Goal: Information Seeking & Learning: Learn about a topic

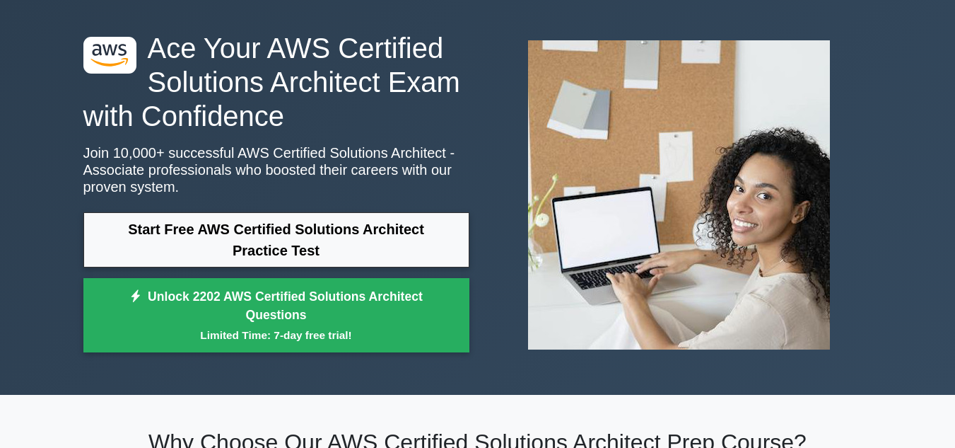
scroll to position [58, 0]
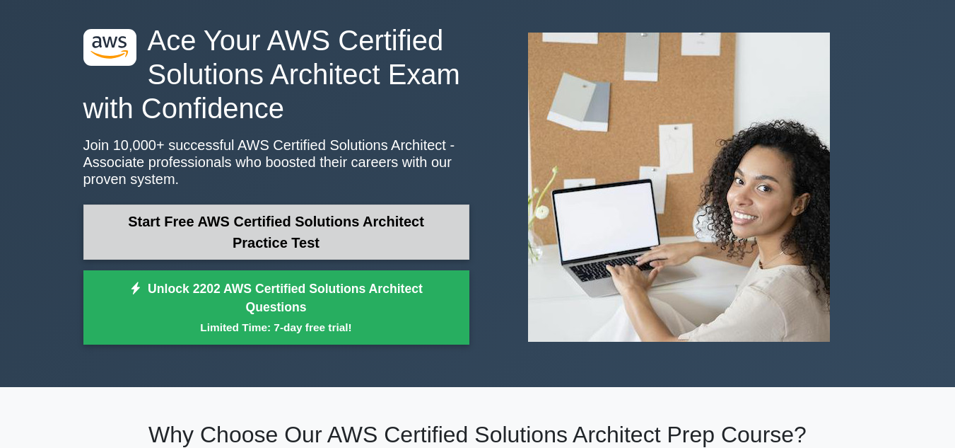
click at [392, 230] on link "Start Free AWS Certified Solutions Architect Practice Test" at bounding box center [276, 231] width 386 height 55
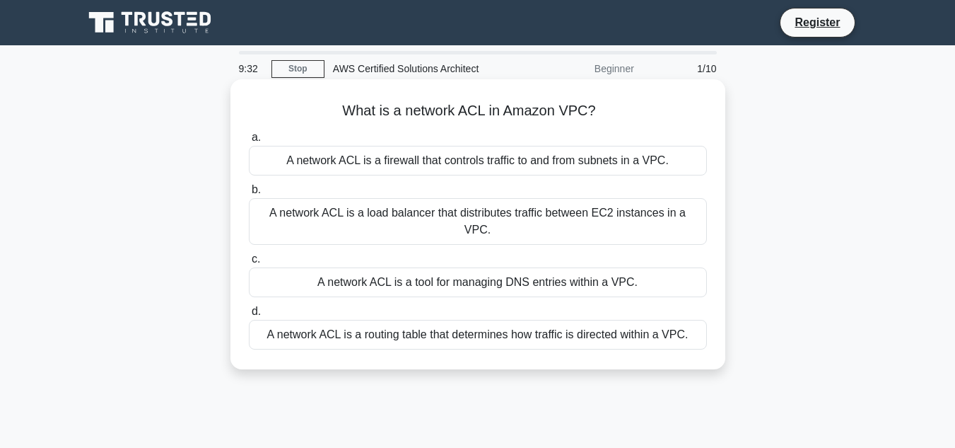
click at [407, 322] on div "A network ACL is a routing table that determines how traffic is directed within…" at bounding box center [478, 335] width 458 height 30
click at [249, 316] on input "d. A network ACL is a routing table that determines how traffic is directed wit…" at bounding box center [249, 311] width 0 height 9
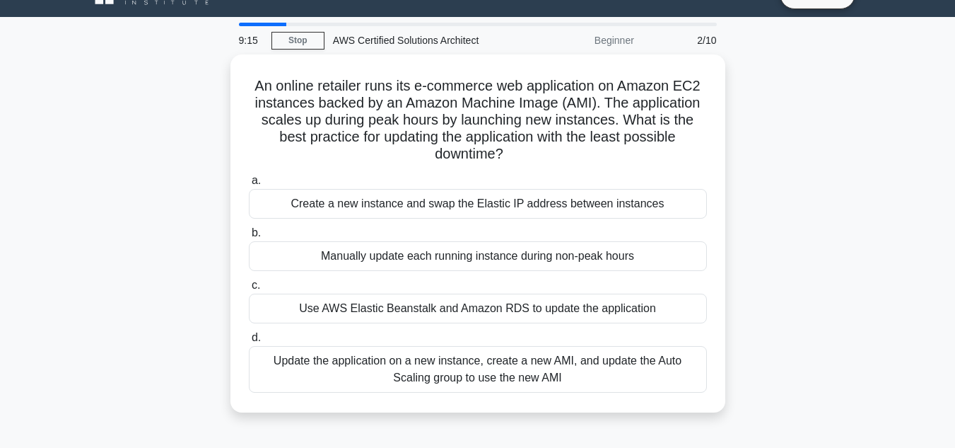
scroll to position [29, 0]
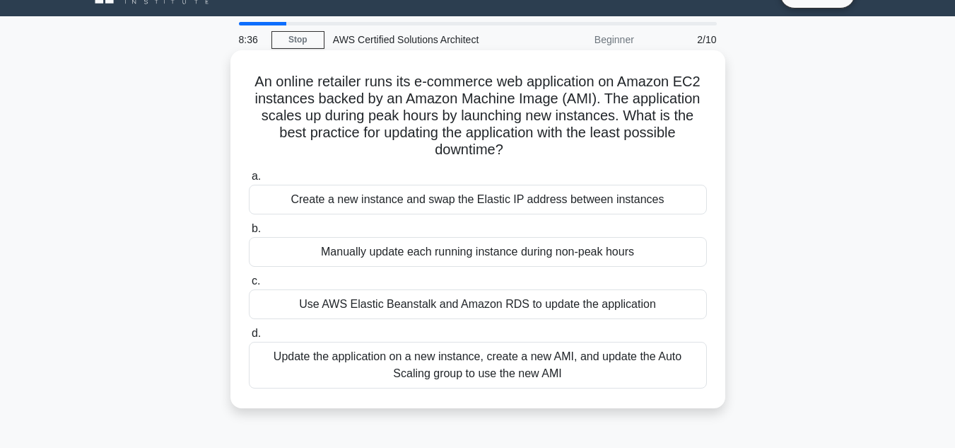
click at [453, 310] on div "Use AWS Elastic Beanstalk and Amazon RDS to update the application" at bounding box center [478, 304] width 458 height 30
click at [249, 286] on input "c. Use AWS Elastic Beanstalk and Amazon RDS to update the application" at bounding box center [249, 281] width 0 height 9
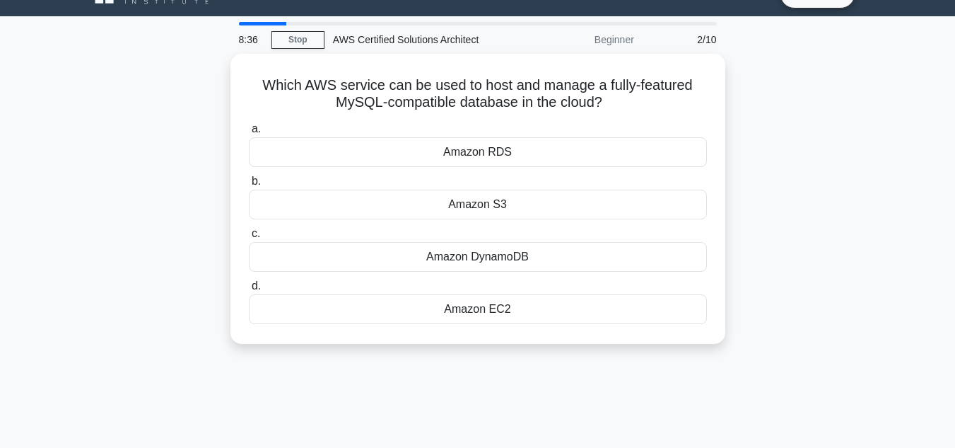
scroll to position [0, 0]
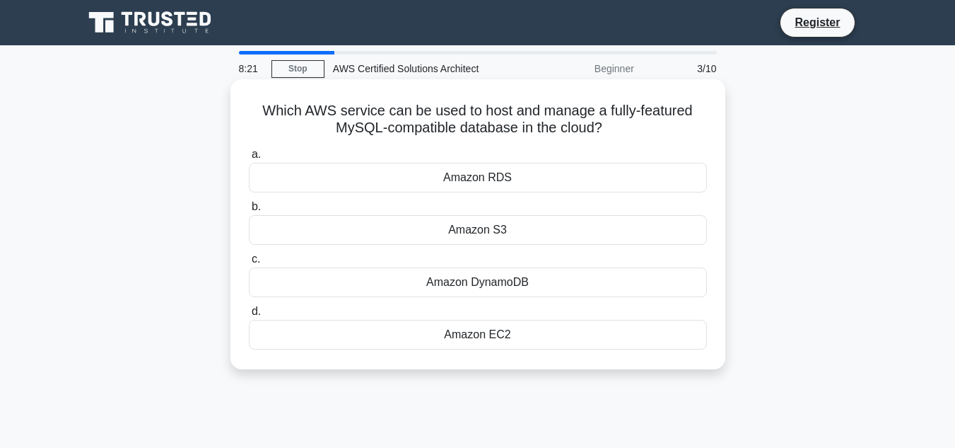
click at [522, 181] on div "Amazon RDS" at bounding box center [478, 178] width 458 height 30
click at [249, 159] on input "a. Amazon RDS" at bounding box center [249, 154] width 0 height 9
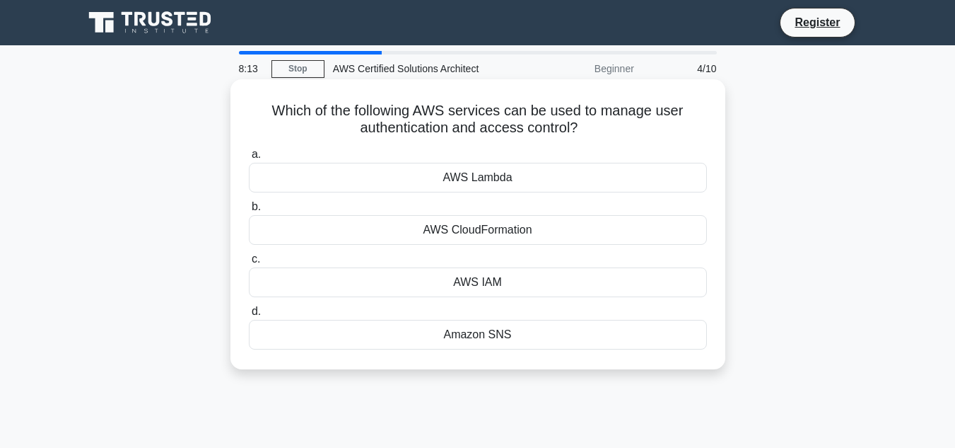
click at [491, 274] on div "AWS IAM" at bounding box center [478, 282] width 458 height 30
click at [249, 264] on input "c. AWS IAM" at bounding box center [249, 259] width 0 height 9
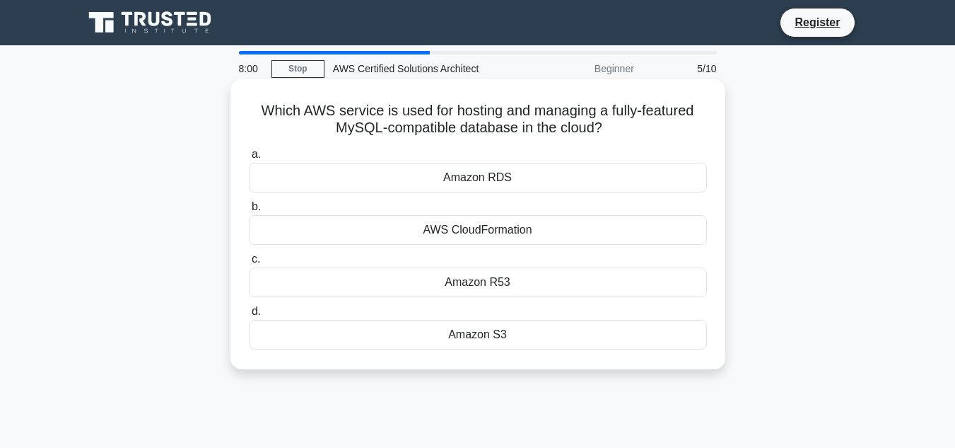
click at [524, 177] on div "Amazon RDS" at bounding box center [478, 178] width 458 height 30
click at [249, 159] on input "a. Amazon RDS" at bounding box center [249, 154] width 0 height 9
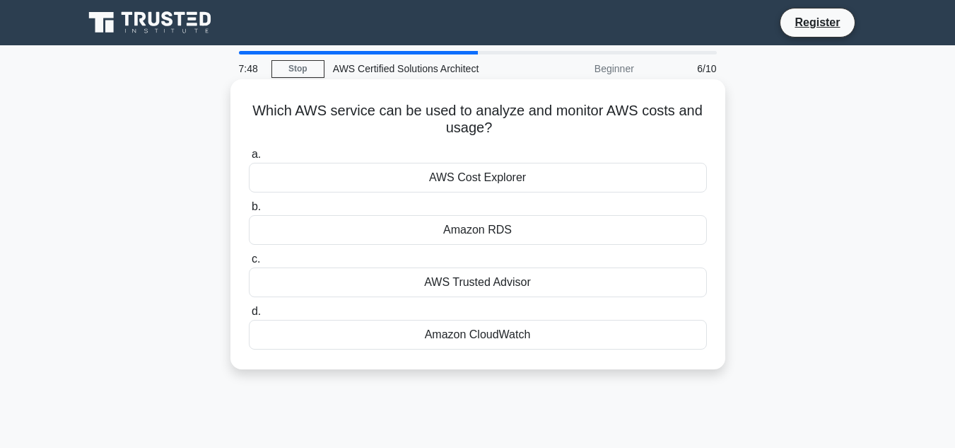
click at [455, 337] on div "Amazon CloudWatch" at bounding box center [478, 335] width 458 height 30
click at [249, 316] on input "d. Amazon CloudWatch" at bounding box center [249, 311] width 0 height 9
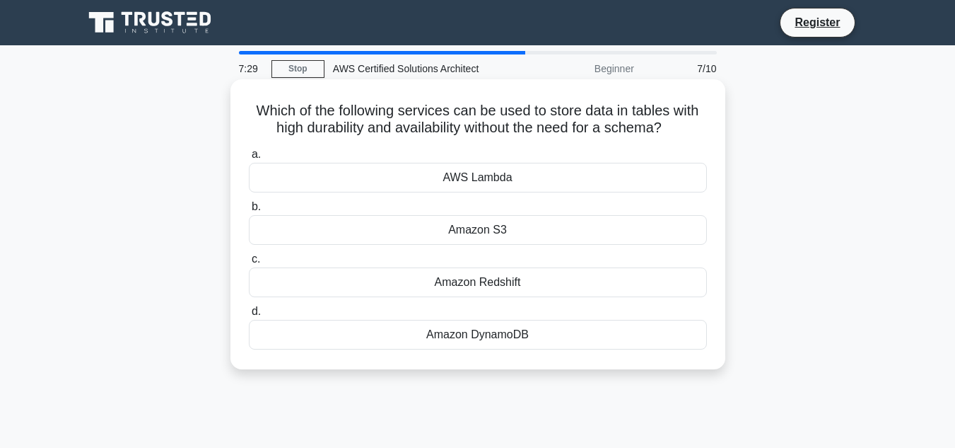
click at [461, 337] on div "Amazon DynamoDB" at bounding box center [478, 335] width 458 height 30
click at [249, 316] on input "d. Amazon DynamoDB" at bounding box center [249, 311] width 0 height 9
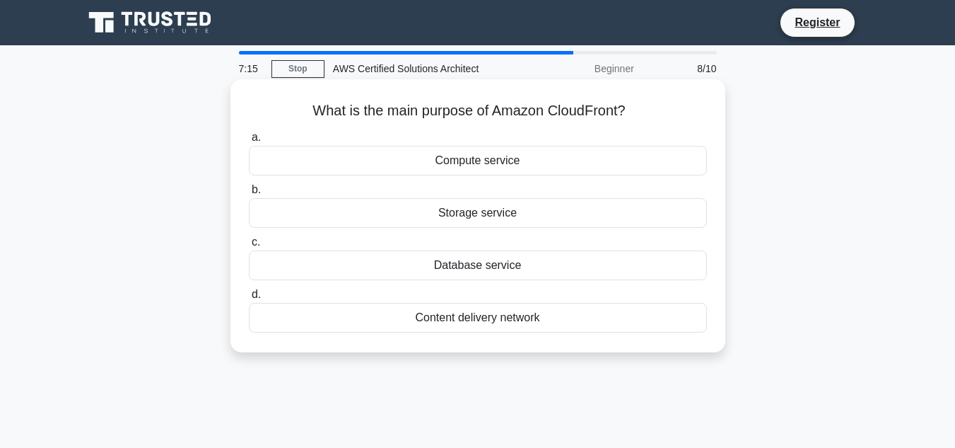
click at [460, 321] on div "Content delivery network" at bounding box center [478, 318] width 458 height 30
click at [249, 299] on input "d. Content delivery network" at bounding box center [249, 294] width 0 height 9
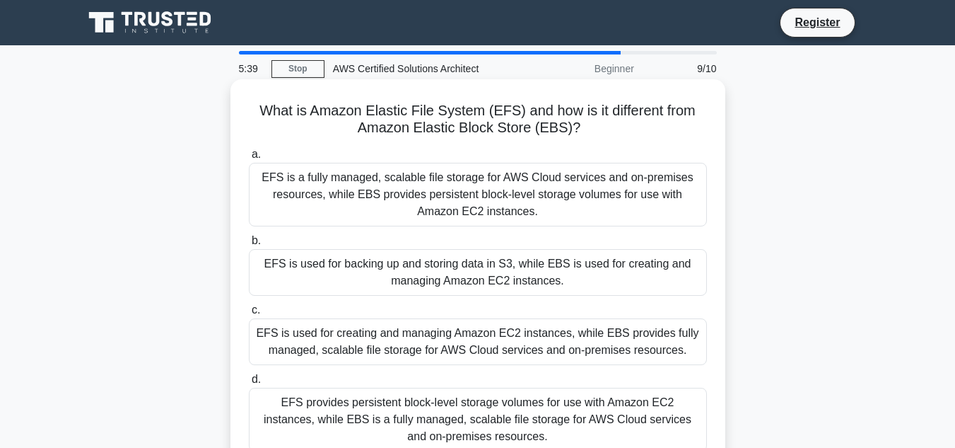
click at [516, 214] on div "EFS is a fully managed, scalable file storage for AWS Cloud services and on-pre…" at bounding box center [478, 195] width 458 height 64
click at [249, 159] on input "a. EFS is a fully managed, scalable file storage for AWS Cloud services and on-…" at bounding box center [249, 154] width 0 height 9
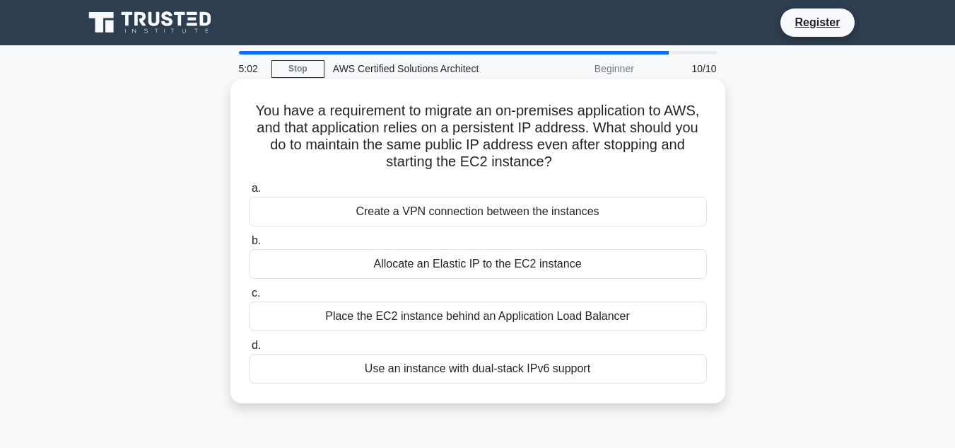
click at [519, 270] on div "Allocate an Elastic IP to the EC2 instance" at bounding box center [478, 264] width 458 height 30
click at [249, 245] on input "b. Allocate an Elastic IP to the EC2 instance" at bounding box center [249, 240] width 0 height 9
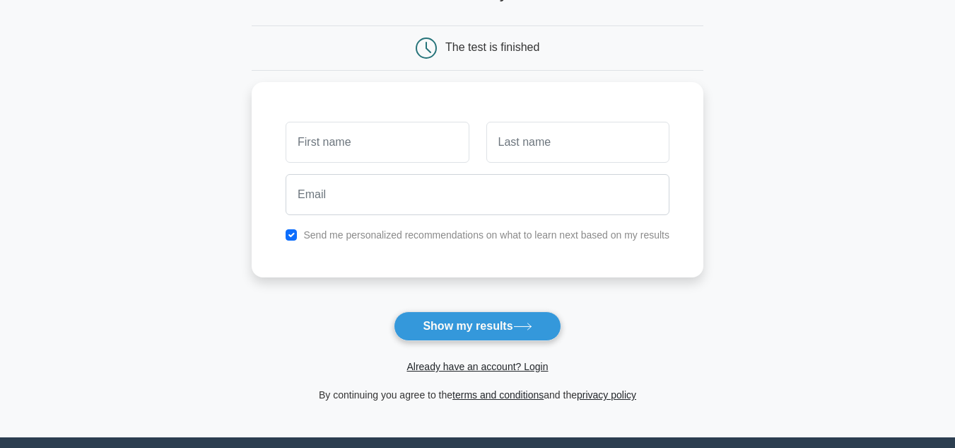
scroll to position [119, 0]
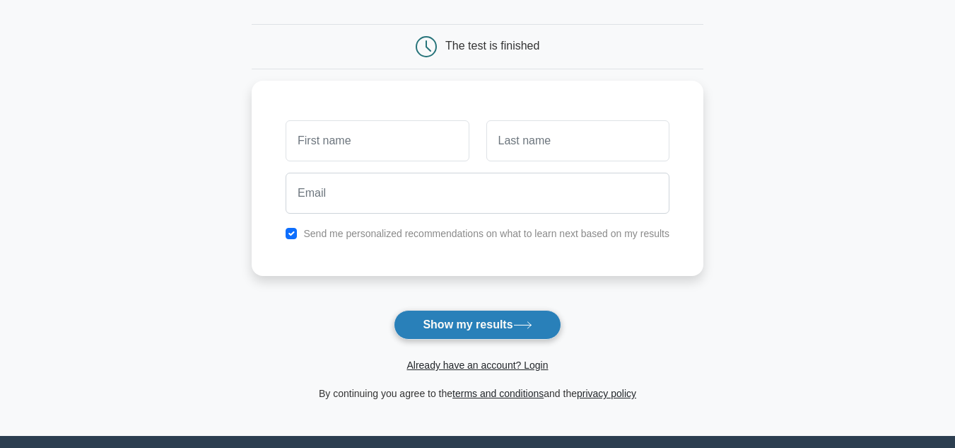
click at [485, 328] on button "Show my results" at bounding box center [477, 325] width 167 height 30
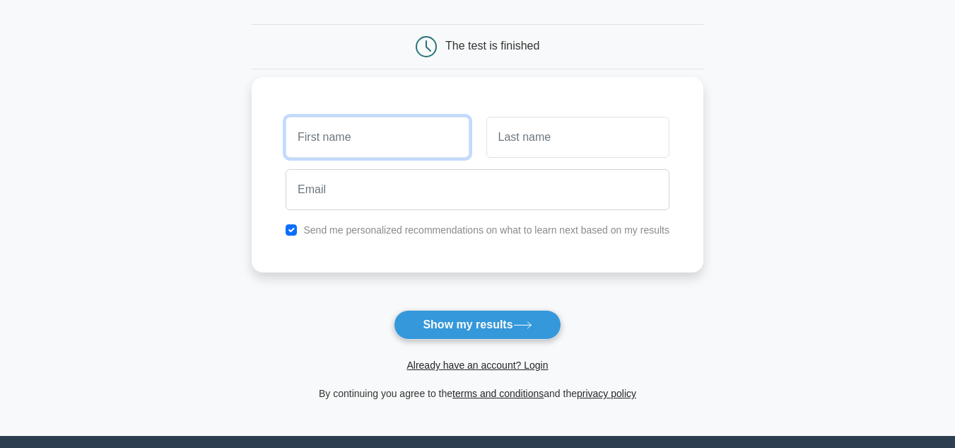
click at [402, 146] on input "text" at bounding box center [377, 137] width 183 height 41
type input "sam"
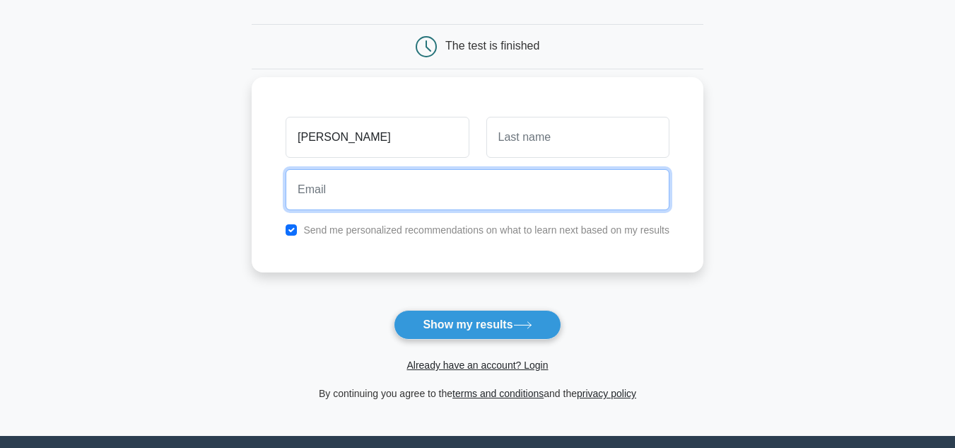
click at [383, 197] on input "email" at bounding box center [478, 189] width 384 height 41
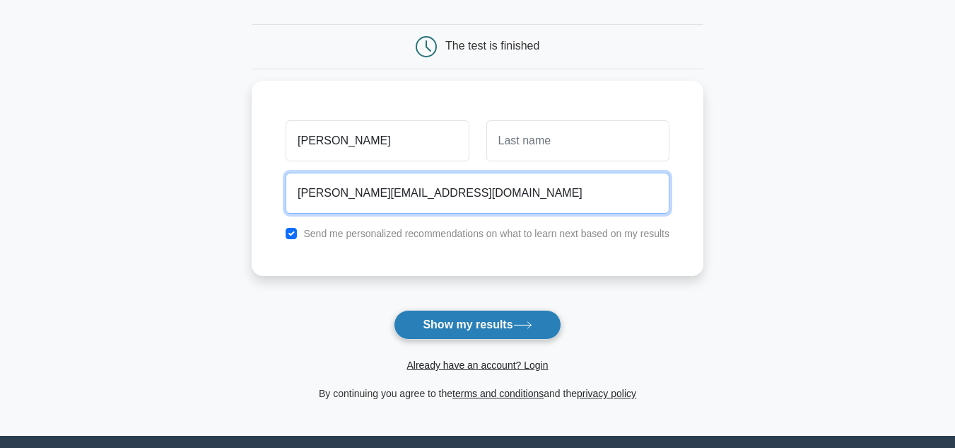
type input "sam@gmail.com"
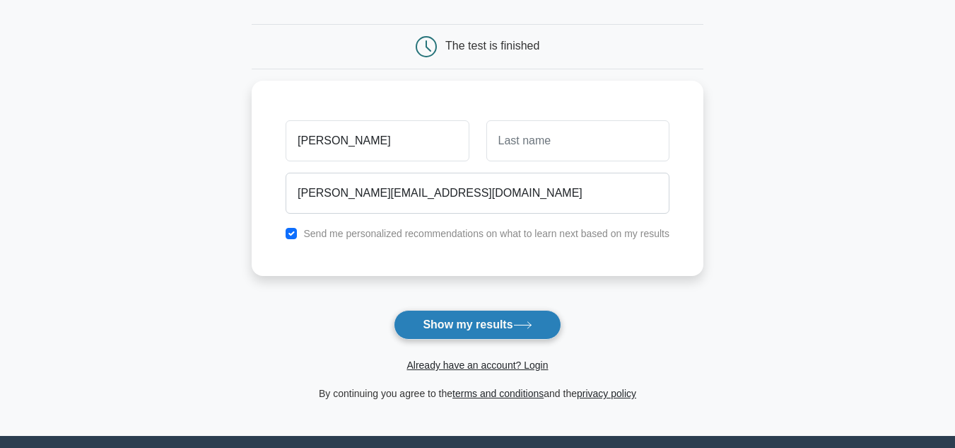
click at [482, 330] on button "Show my results" at bounding box center [477, 325] width 167 height 30
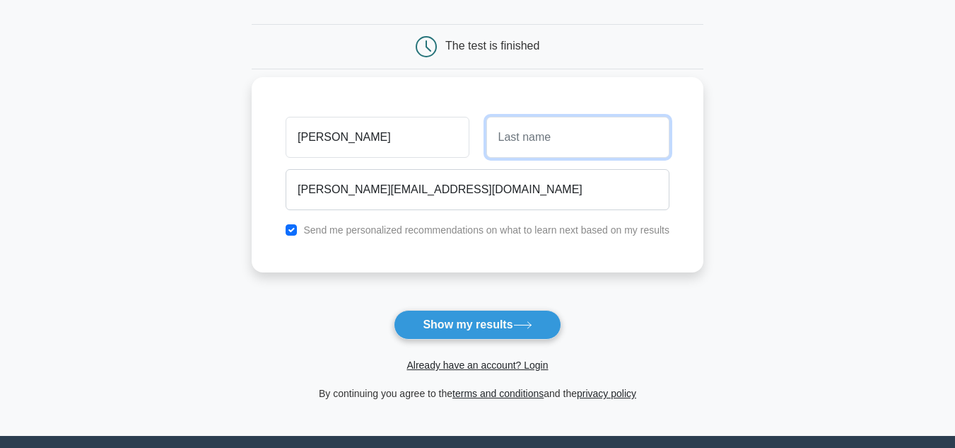
click at [545, 138] on input "text" at bounding box center [578, 137] width 183 height 41
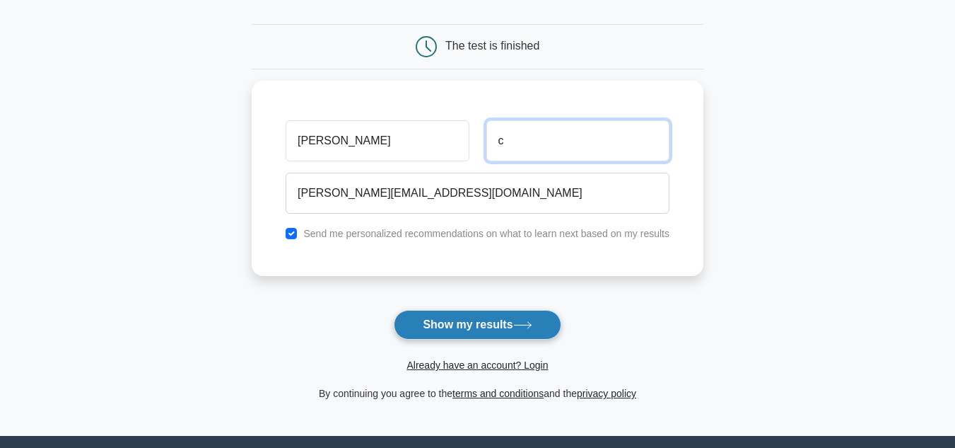
type input "c"
click at [468, 323] on button "Show my results" at bounding box center [477, 325] width 167 height 30
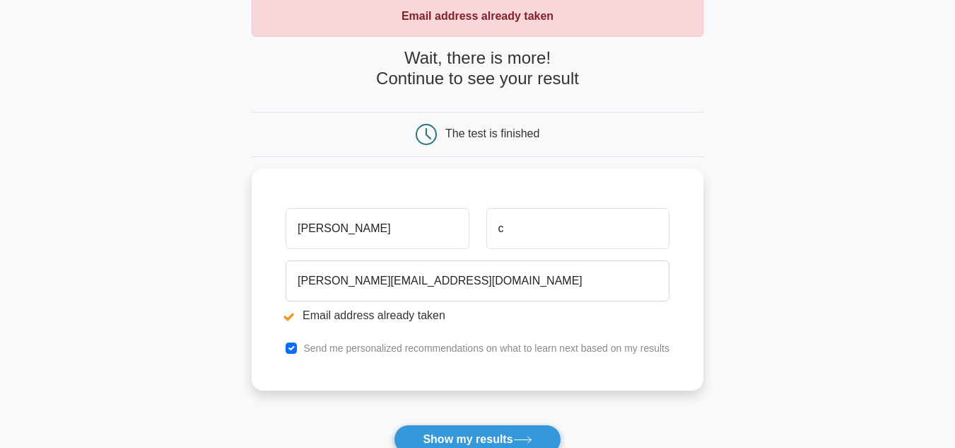
scroll to position [83, 0]
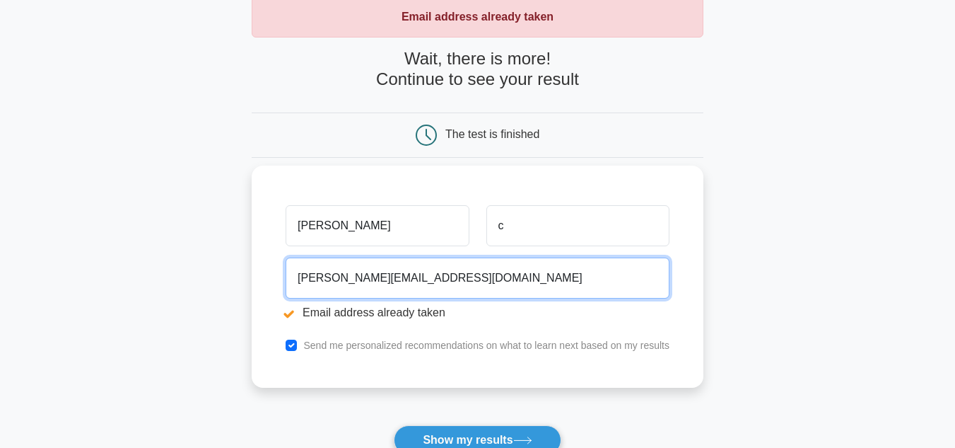
click at [318, 278] on input "sam@gmail.com" at bounding box center [478, 277] width 384 height 41
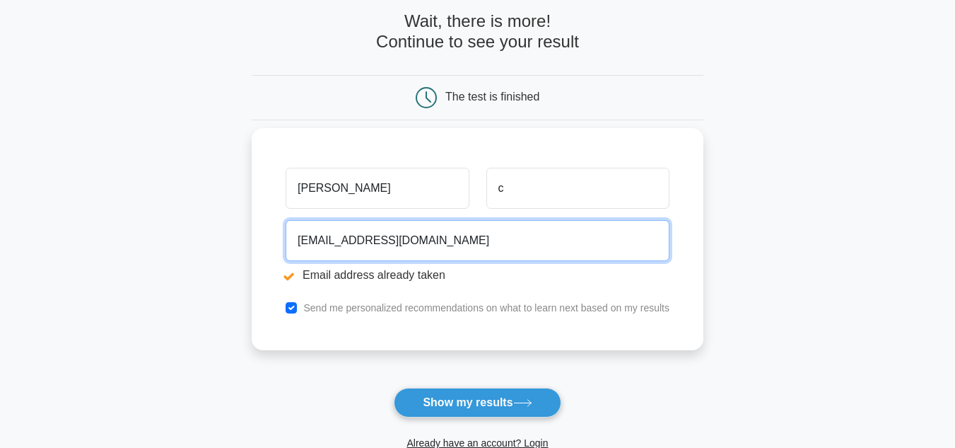
scroll to position [121, 0]
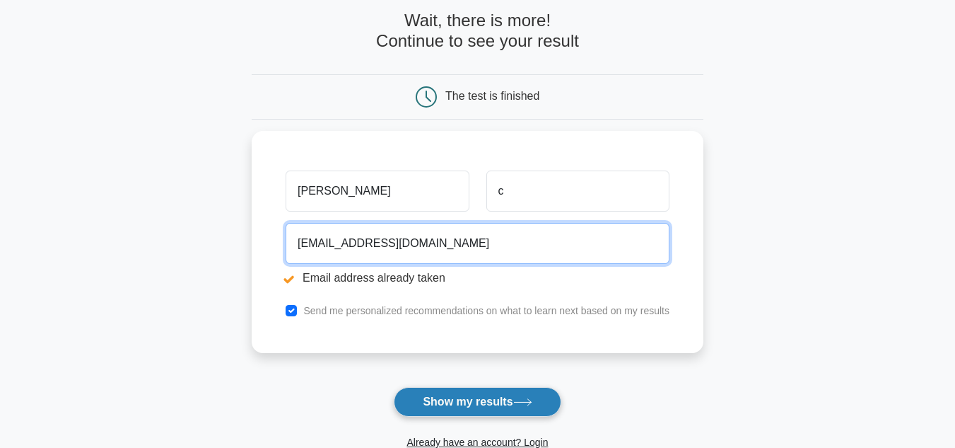
type input "sam123@gmail.com"
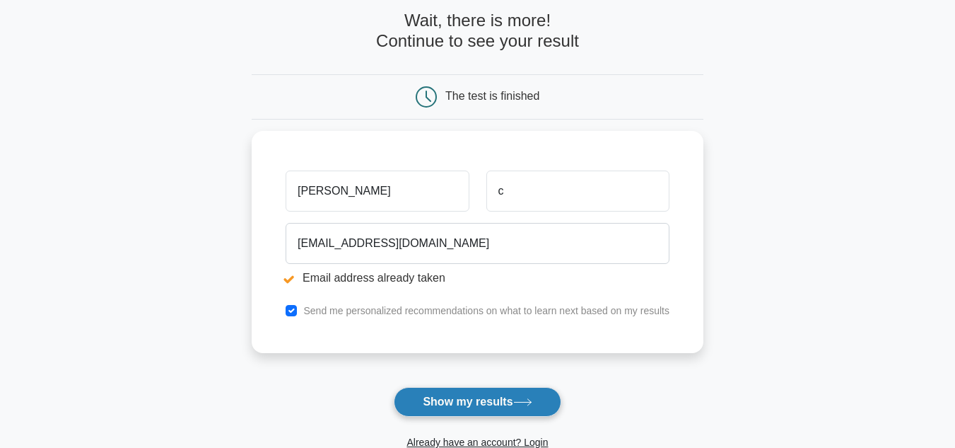
click at [462, 396] on button "Show my results" at bounding box center [477, 402] width 167 height 30
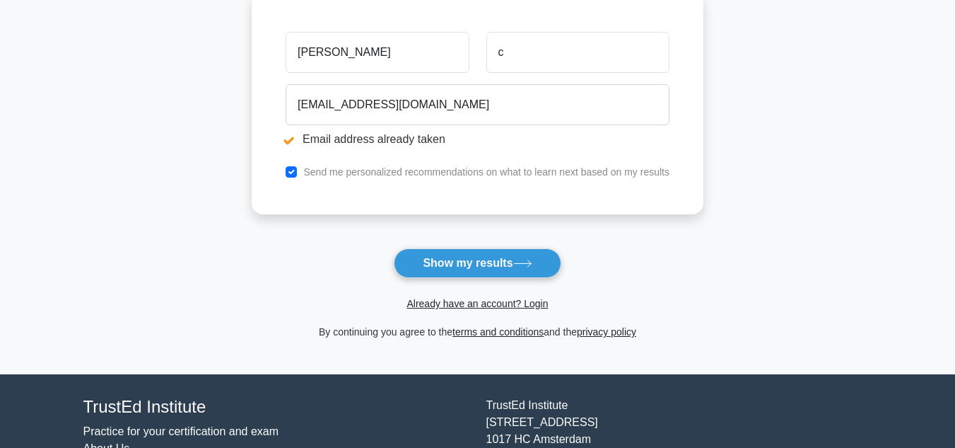
scroll to position [15, 0]
